Goal: Task Accomplishment & Management: Use online tool/utility

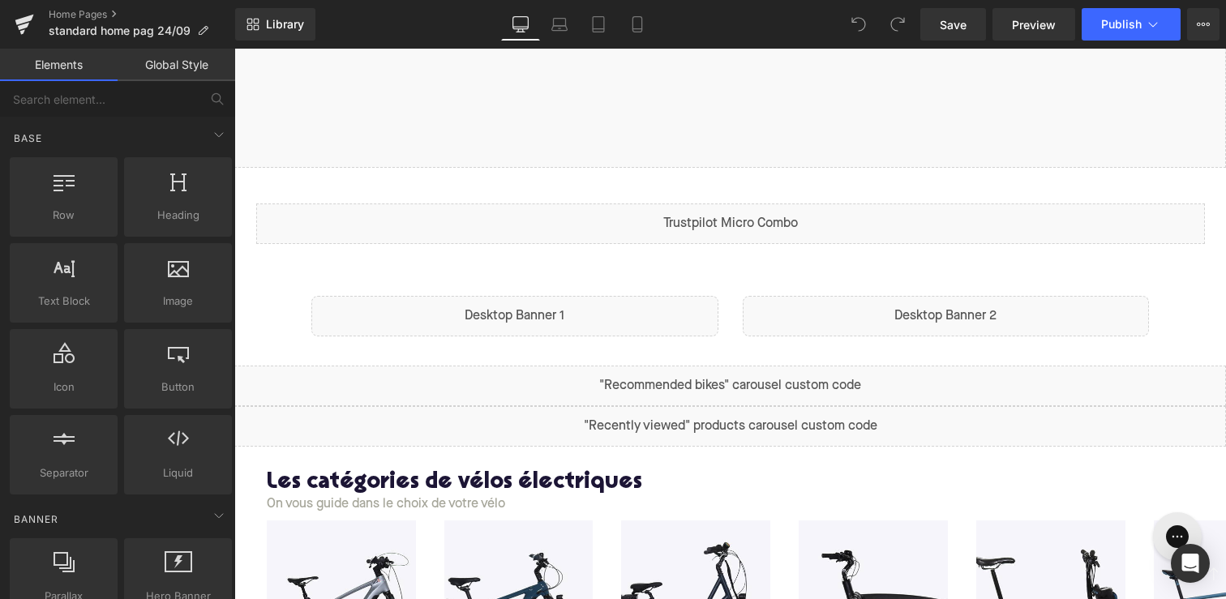
scroll to position [525, 0]
click at [888, 317] on div "Liquid" at bounding box center [945, 314] width 407 height 41
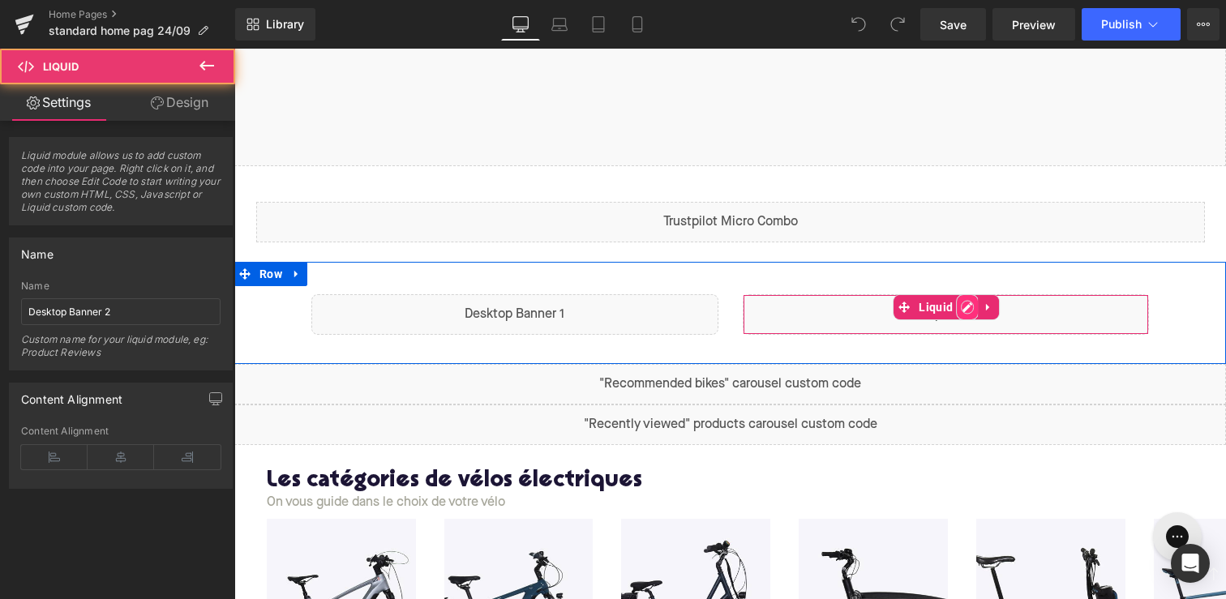
click at [970, 307] on div "Liquid" at bounding box center [945, 314] width 407 height 41
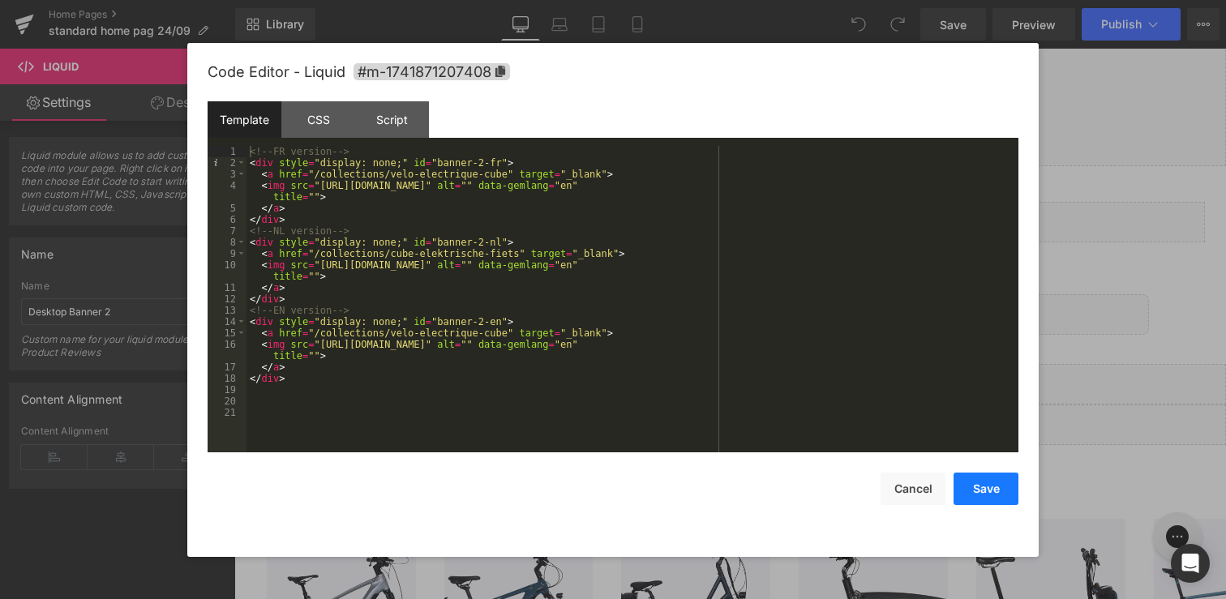
click at [1002, 492] on button "Save" at bounding box center [985, 489] width 65 height 32
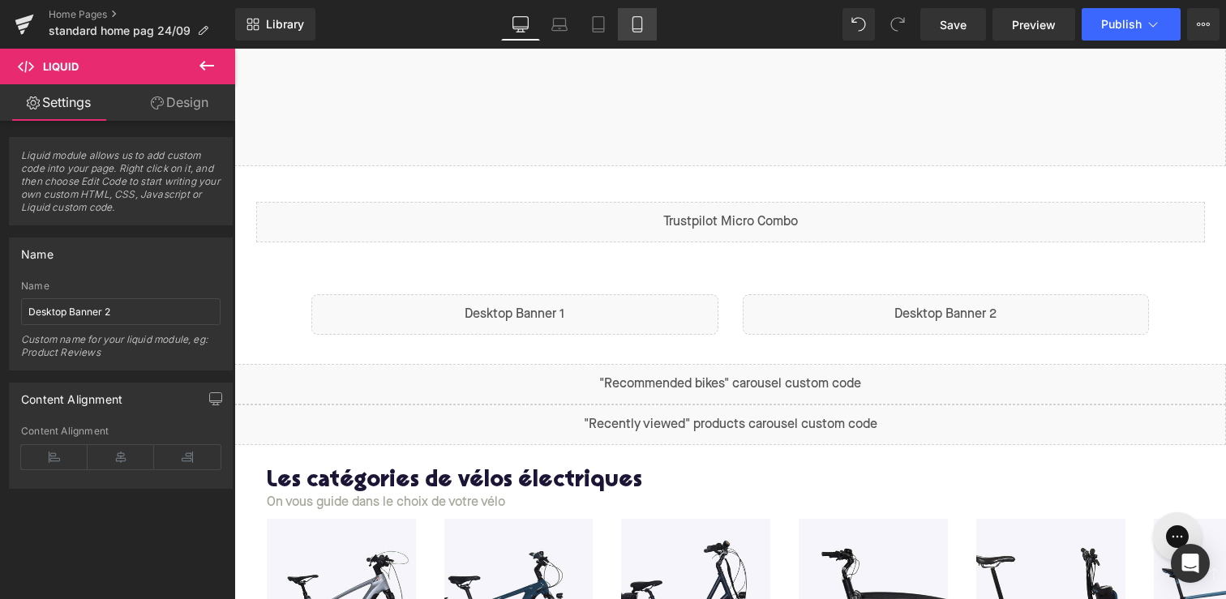
click at [644, 24] on icon at bounding box center [637, 24] width 16 height 16
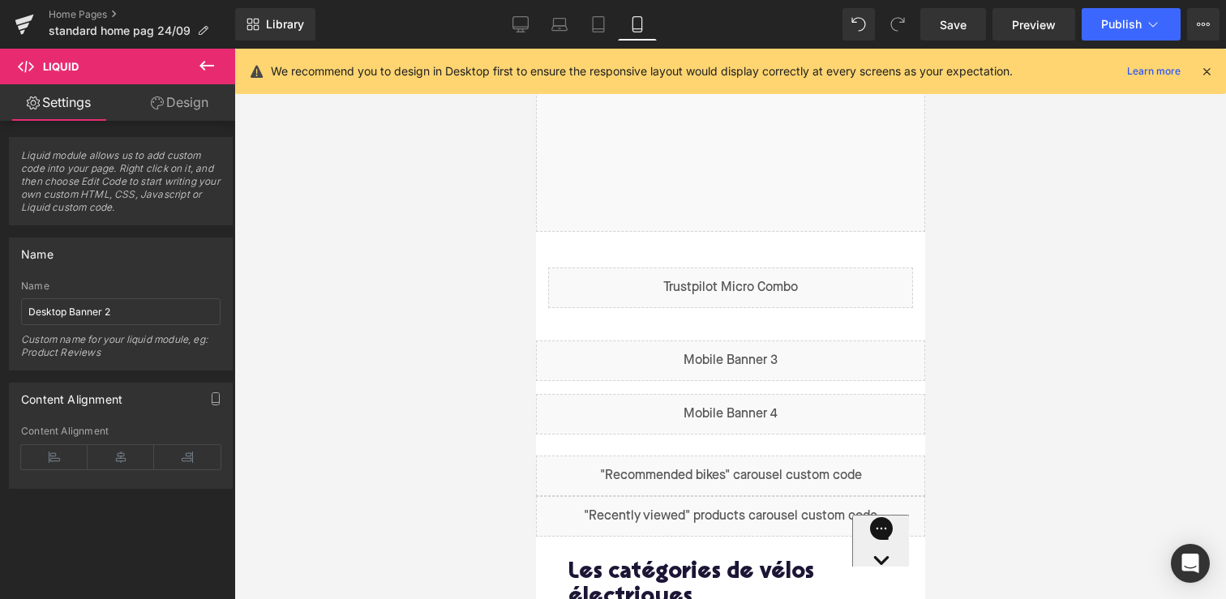
scroll to position [332, 0]
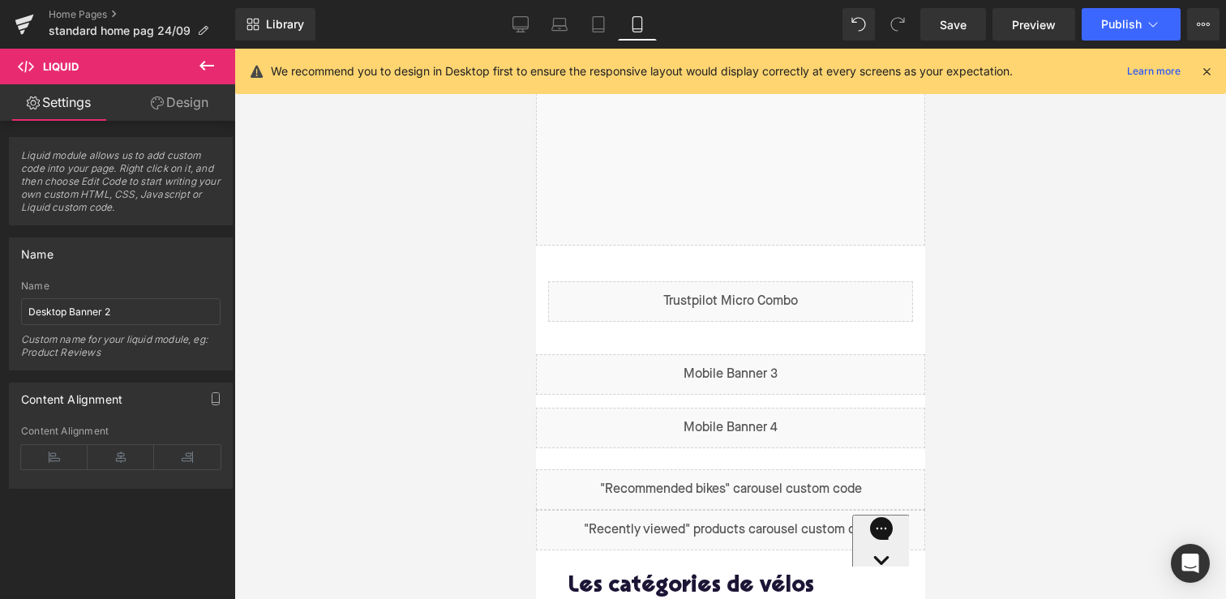
click at [787, 421] on div "Liquid" at bounding box center [729, 428] width 389 height 41
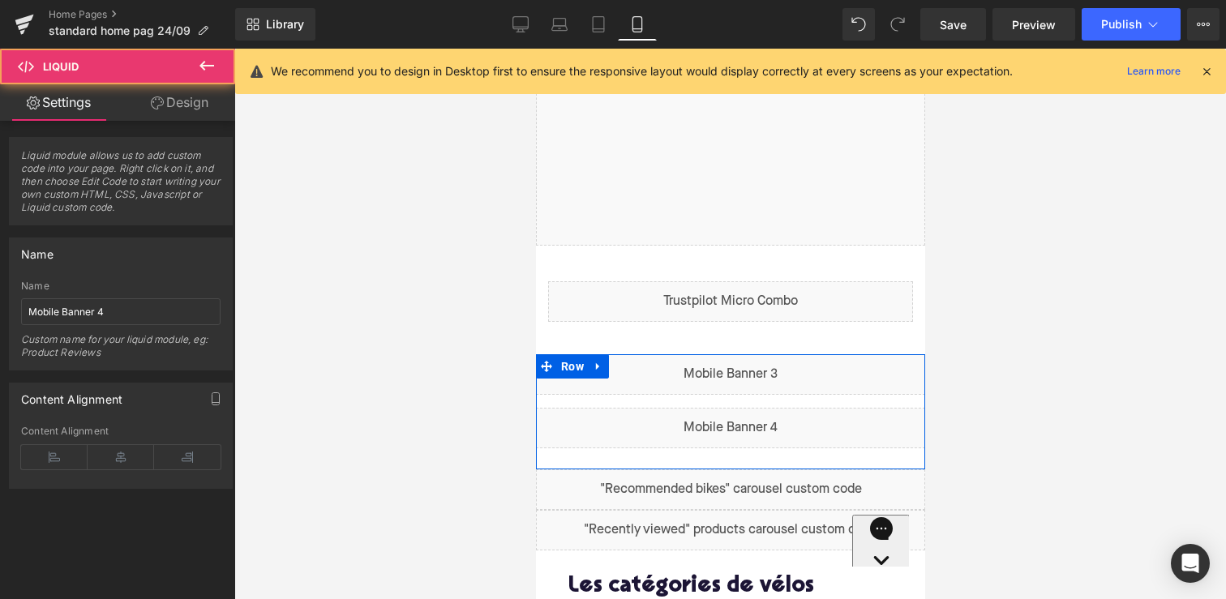
click at [748, 421] on div "Liquid" at bounding box center [729, 428] width 389 height 41
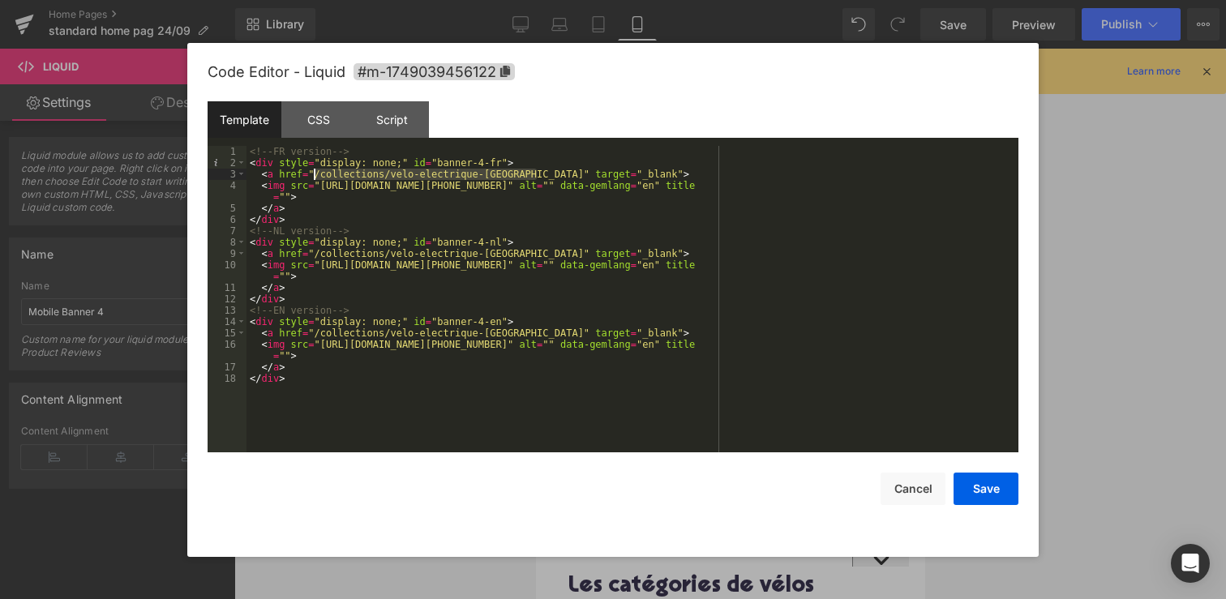
drag, startPoint x: 536, startPoint y: 173, endPoint x: 314, endPoint y: 172, distance: 222.1
click at [314, 172] on div "<!-- FR version --> < div style = "display: none;" id = "banner-4-fr" > < a hre…" at bounding box center [632, 310] width 772 height 329
click at [319, 169] on div "<!-- FR version --> < div style = "display: none;" id = "banner-4-fr" > < a hre…" at bounding box center [632, 310] width 772 height 329
drag, startPoint x: 315, startPoint y: 253, endPoint x: 534, endPoint y: 255, distance: 218.9
click at [534, 255] on div "<!-- FR version --> < div style = "display: none;" id = "banner-4-fr" > < a hre…" at bounding box center [632, 310] width 772 height 329
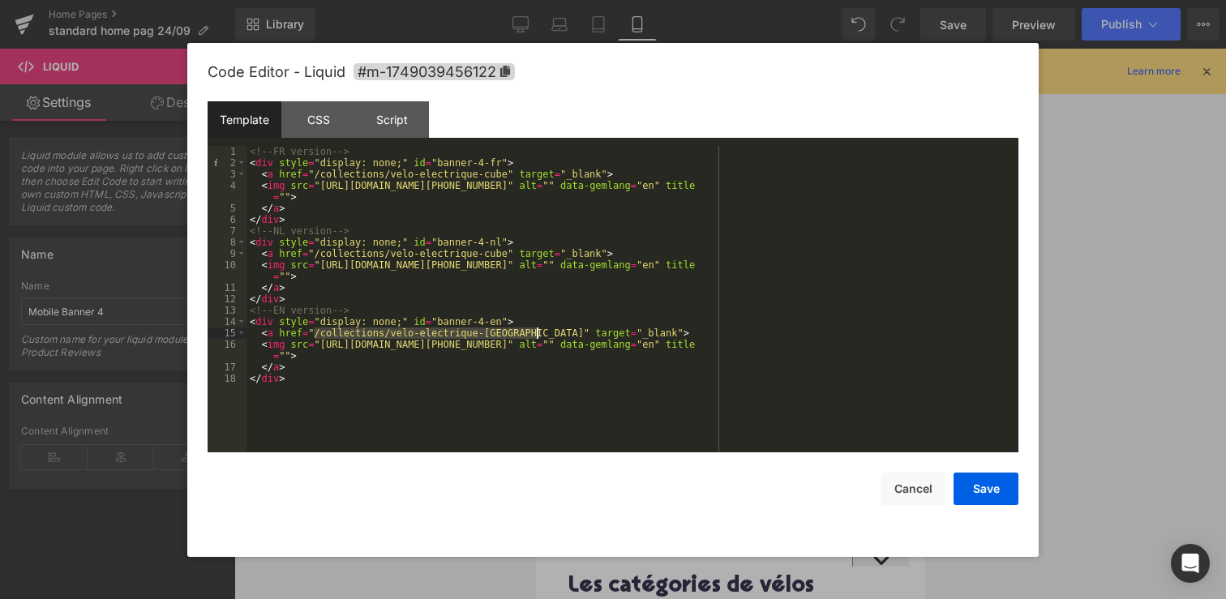
drag, startPoint x: 315, startPoint y: 332, endPoint x: 535, endPoint y: 332, distance: 219.7
click at [535, 332] on div "<!-- FR version --> < div style = "display: none;" id = "banner-4-fr" > < a hre…" at bounding box center [632, 310] width 772 height 329
click at [987, 494] on button "Save" at bounding box center [985, 489] width 65 height 32
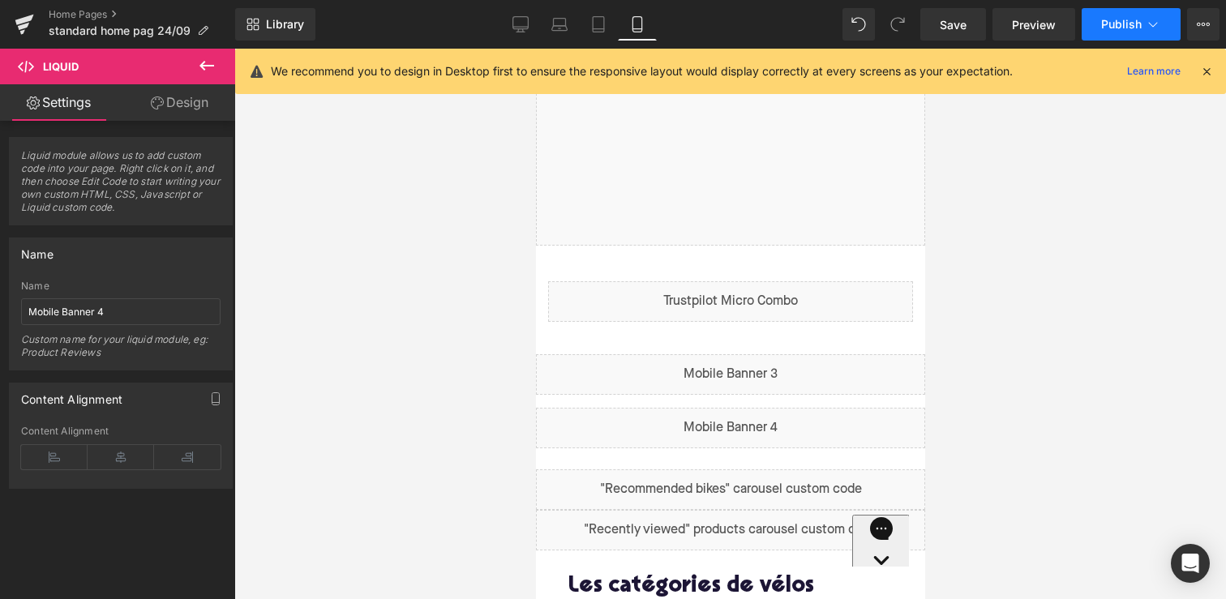
click at [1142, 31] on button "Publish" at bounding box center [1130, 24] width 99 height 32
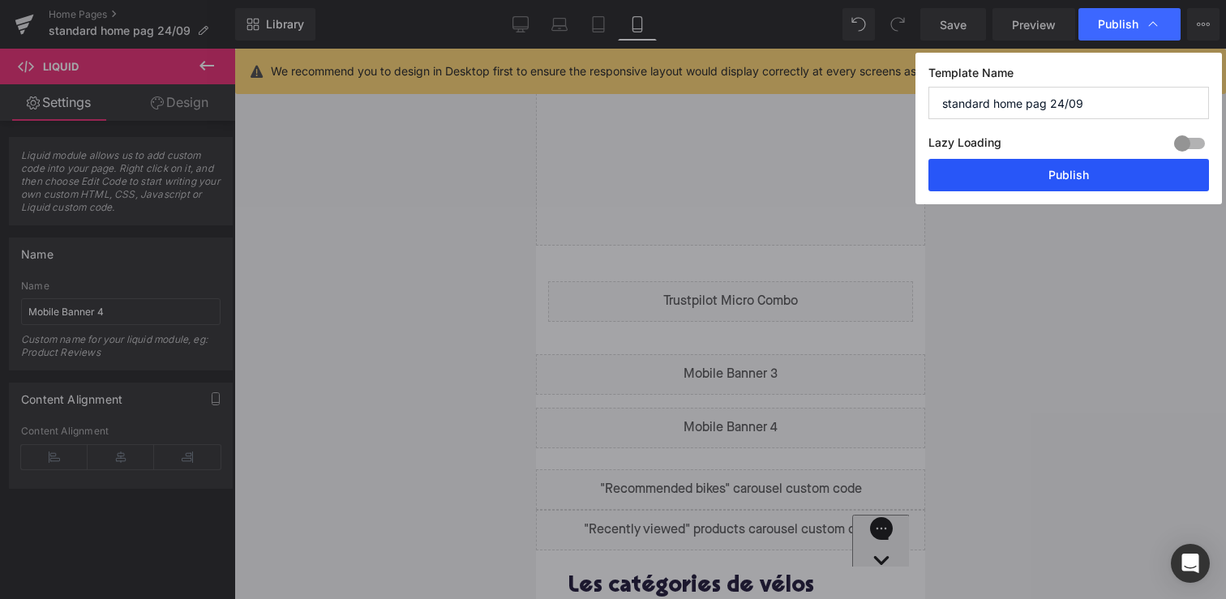
click at [1084, 173] on button "Publish" at bounding box center [1068, 175] width 280 height 32
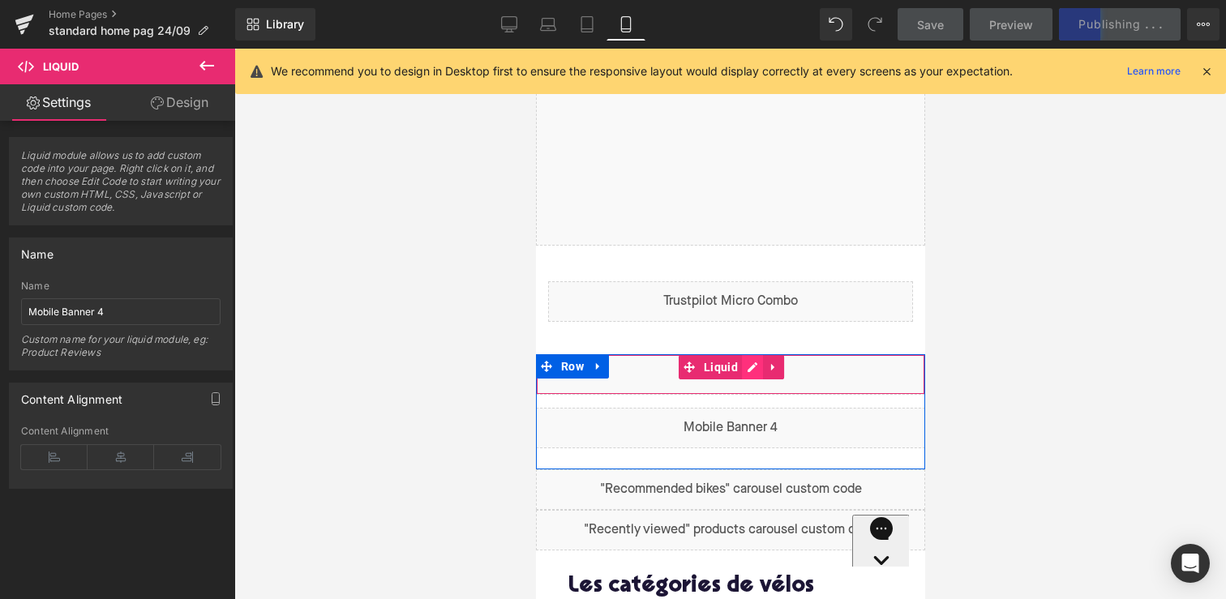
click at [742, 360] on div "Liquid" at bounding box center [729, 374] width 389 height 41
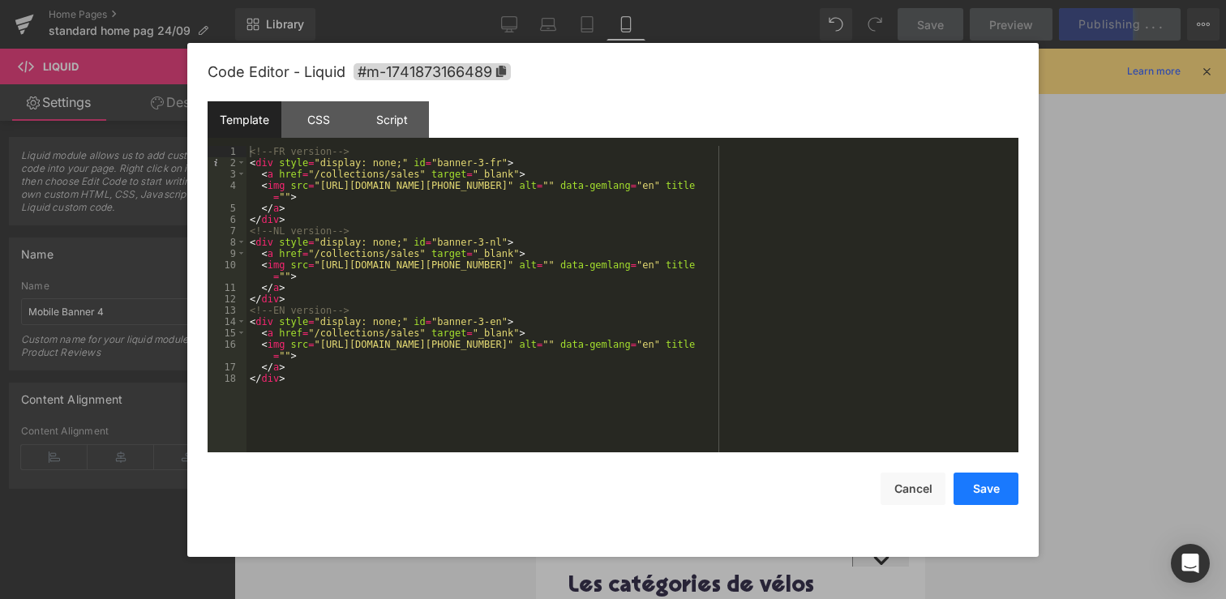
click at [980, 493] on button "Save" at bounding box center [985, 489] width 65 height 32
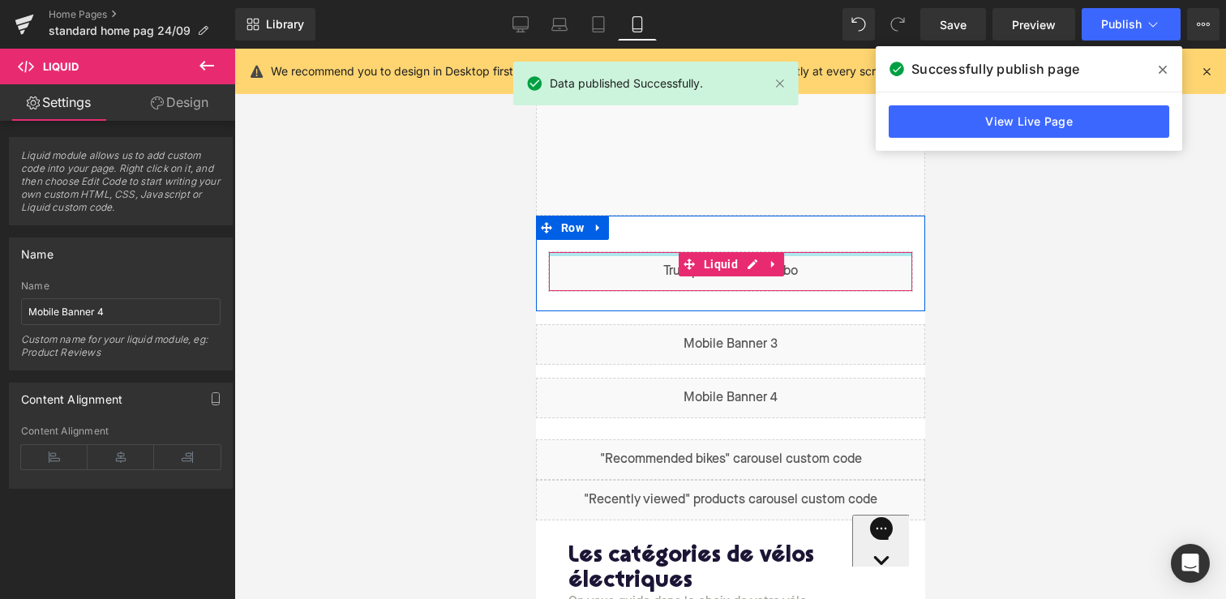
scroll to position [363, 0]
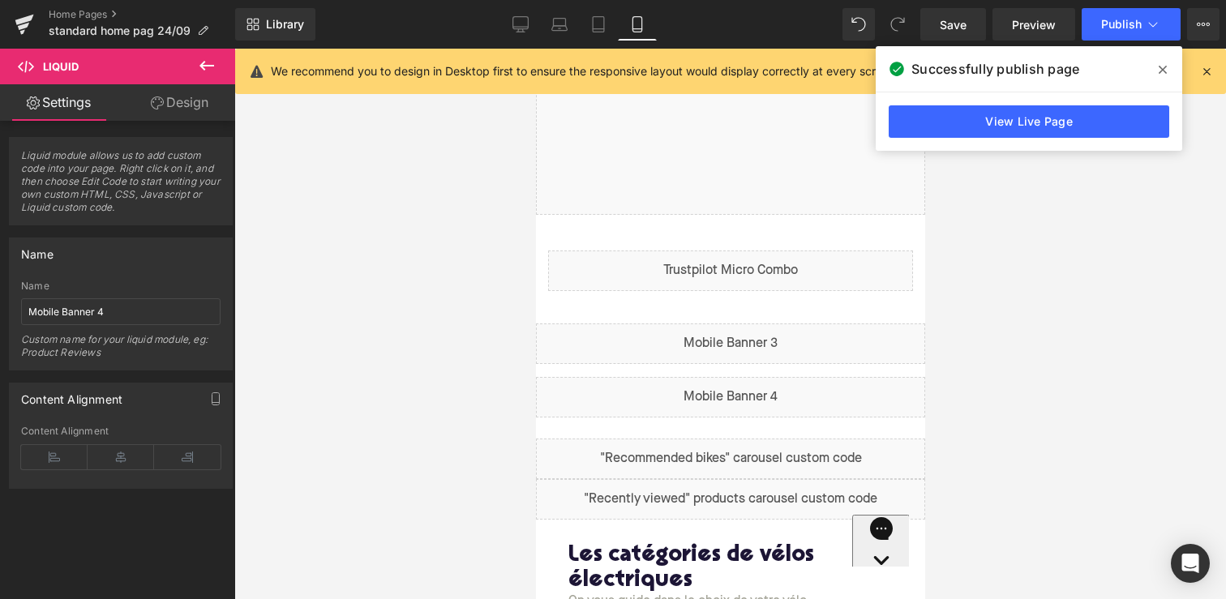
click at [1161, 71] on icon at bounding box center [1162, 69] width 8 height 13
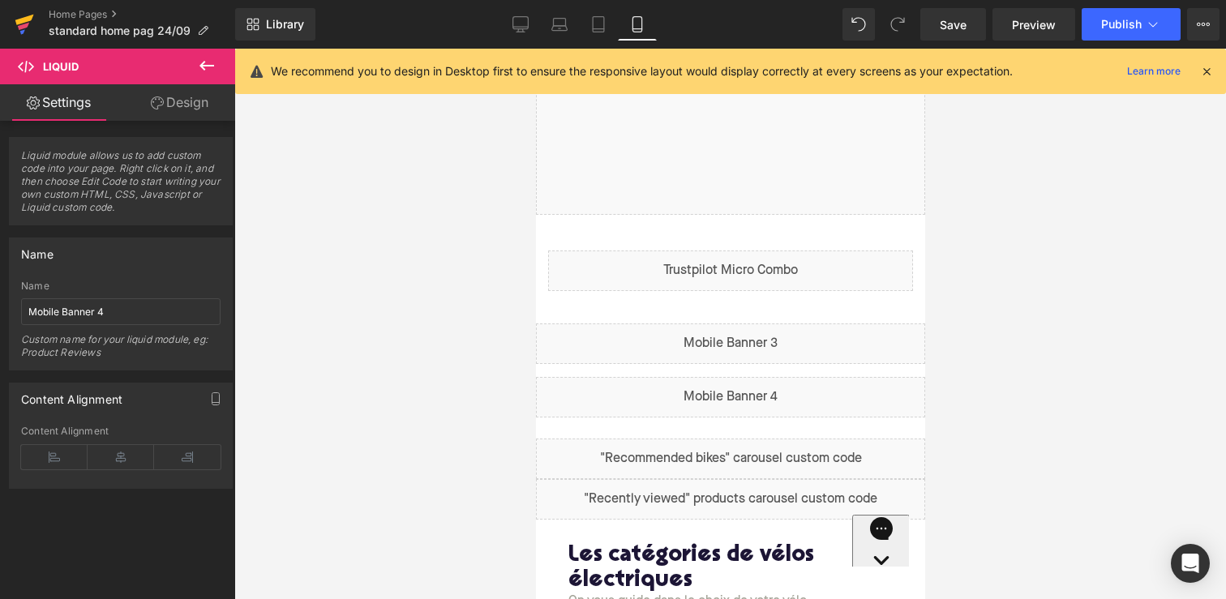
click at [22, 17] on icon at bounding box center [24, 24] width 19 height 41
